Goal: Task Accomplishment & Management: Manage account settings

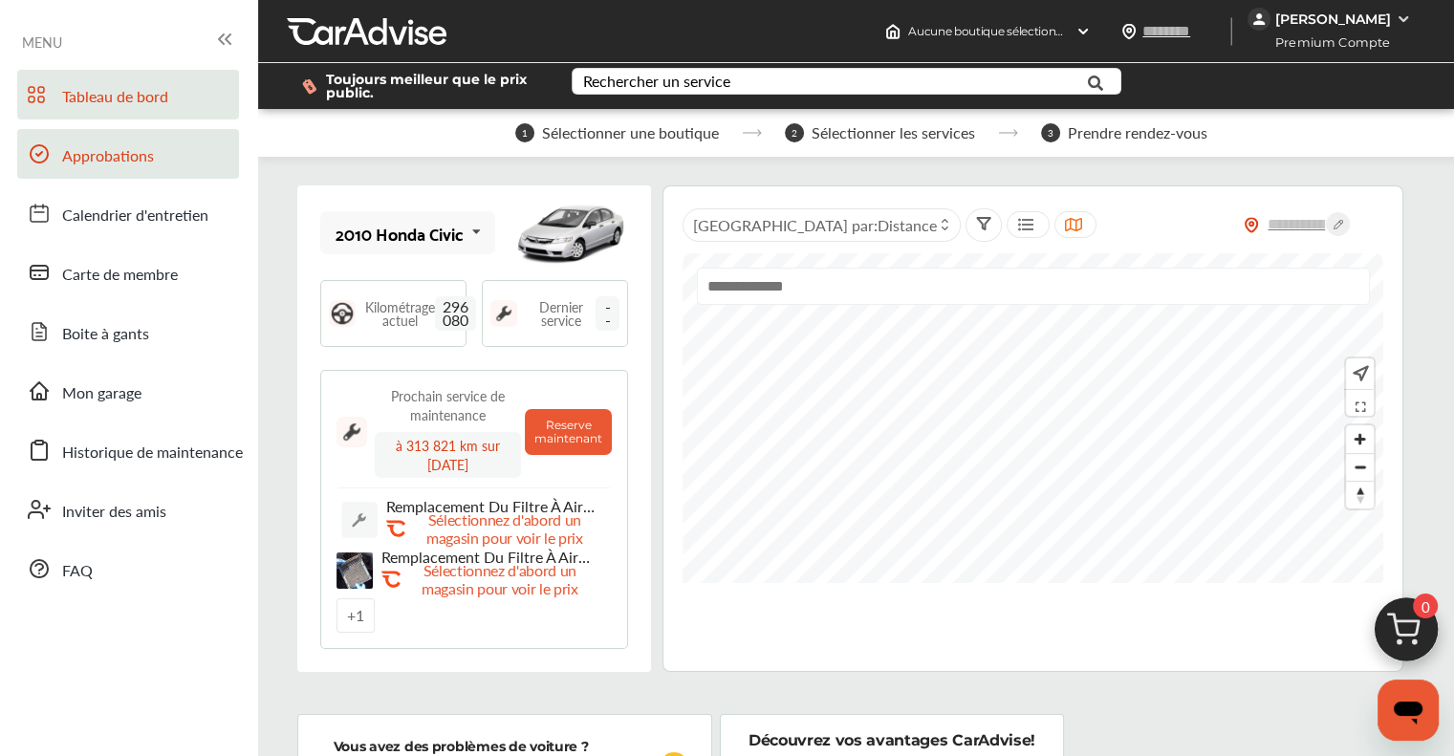
click at [122, 167] on span "Approbations" at bounding box center [108, 156] width 92 height 25
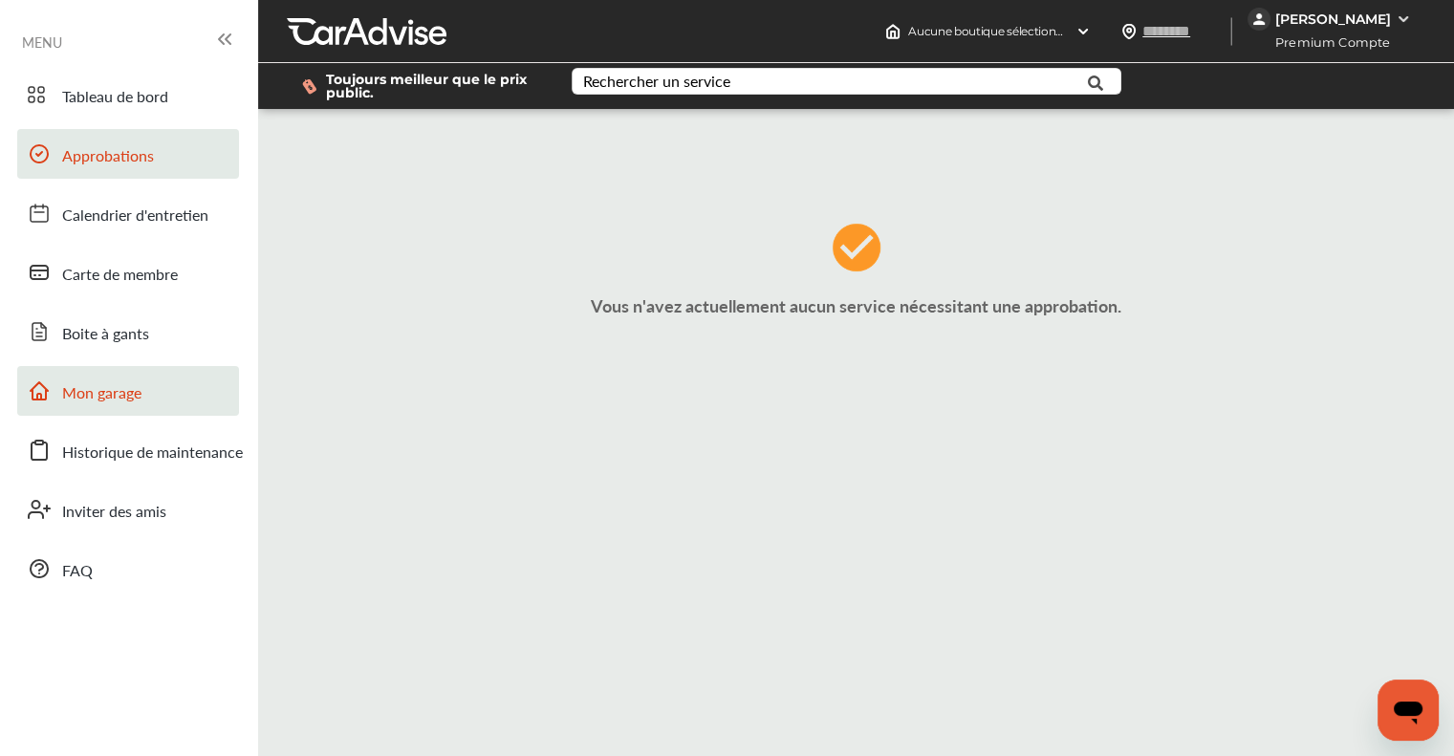
click at [117, 389] on span "Mon garage" at bounding box center [101, 393] width 79 height 25
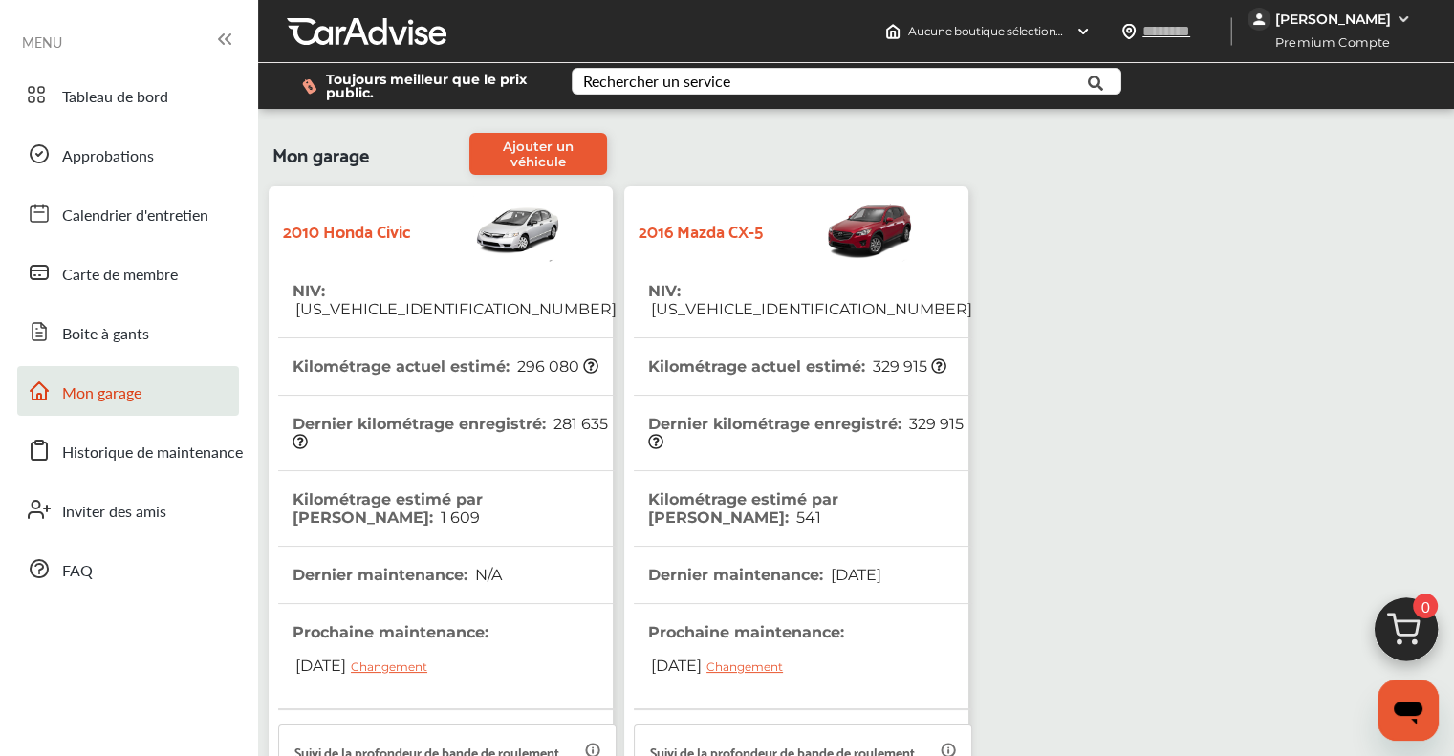
click at [719, 301] on th "NIV : [US_VEHICLE_IDENTIFICATION_NUMBER]" at bounding box center [810, 300] width 324 height 75
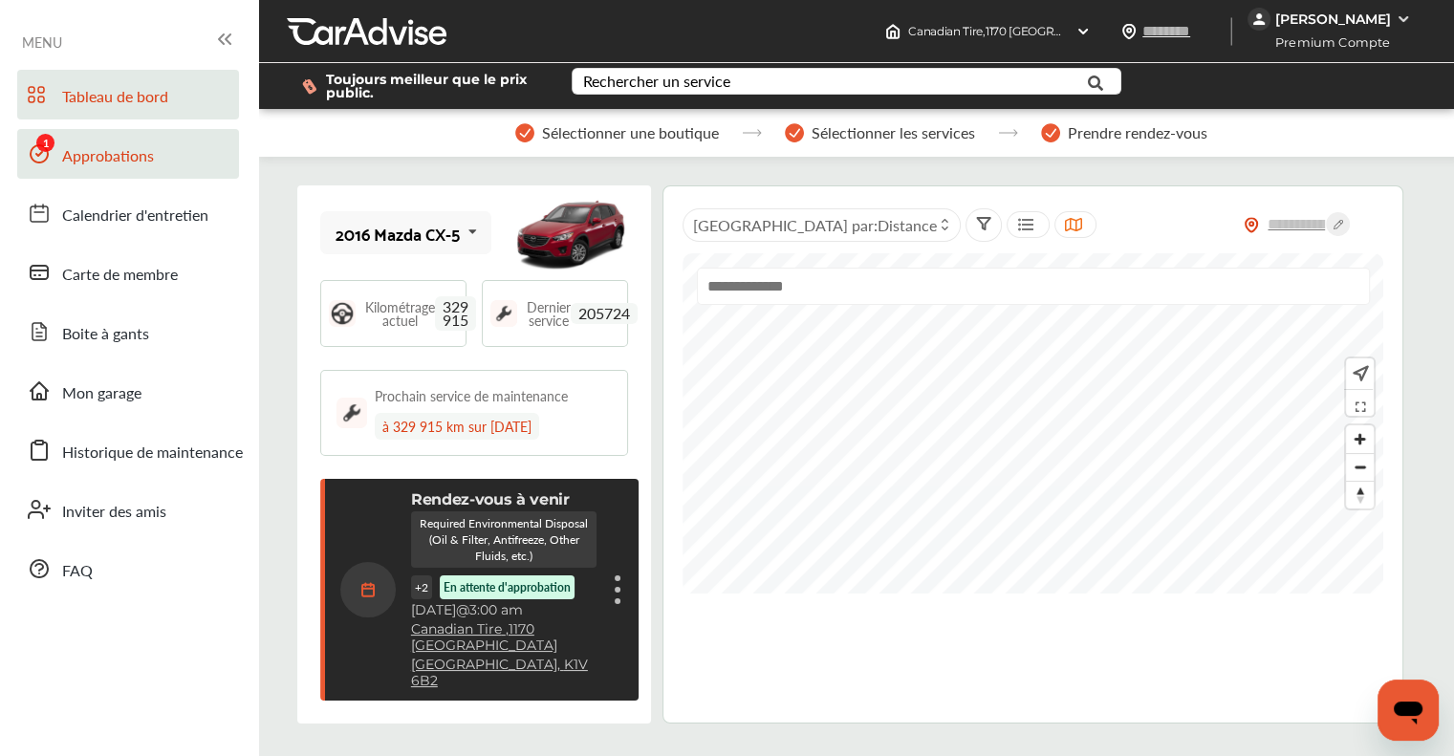
click at [107, 155] on span "Approbations" at bounding box center [108, 156] width 92 height 25
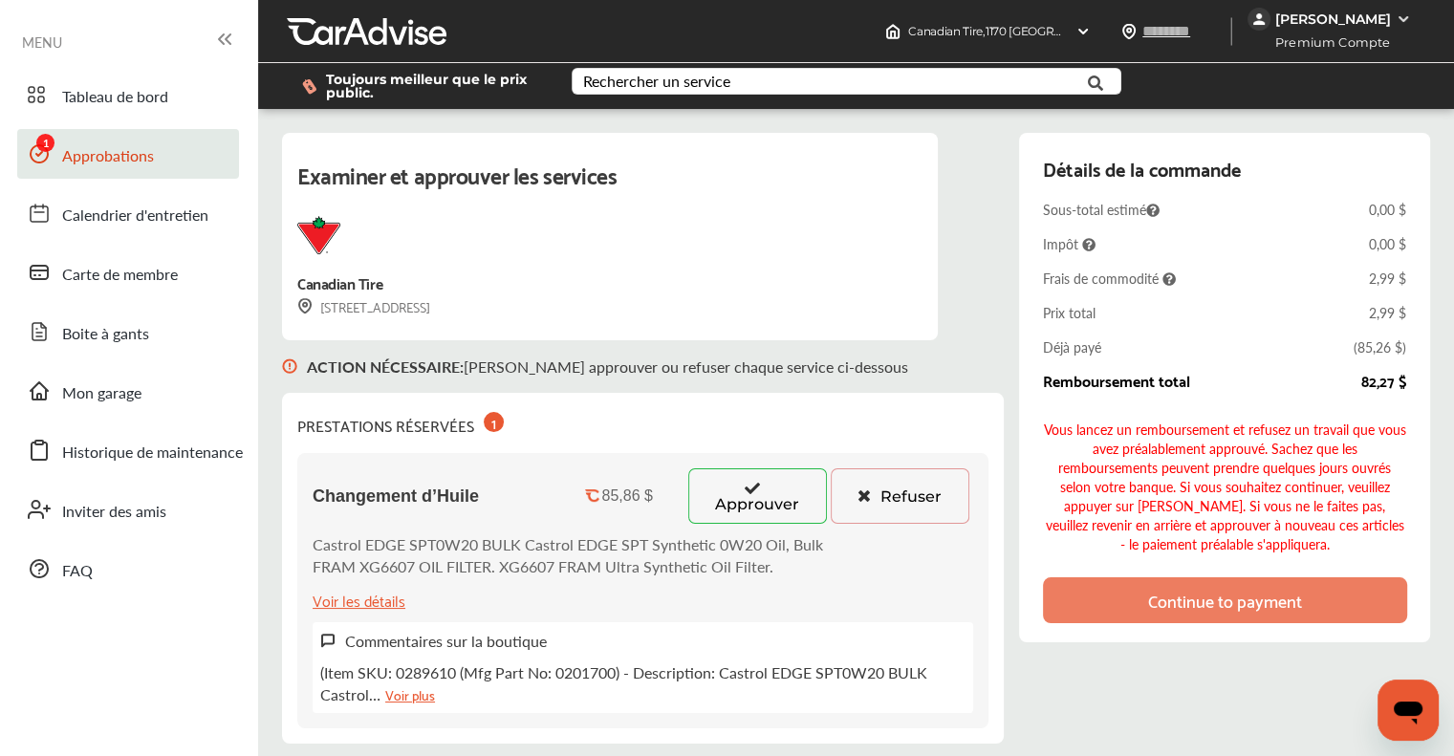
click at [762, 487] on button "Approuver" at bounding box center [757, 495] width 139 height 55
